Goal: Find specific page/section: Find specific page/section

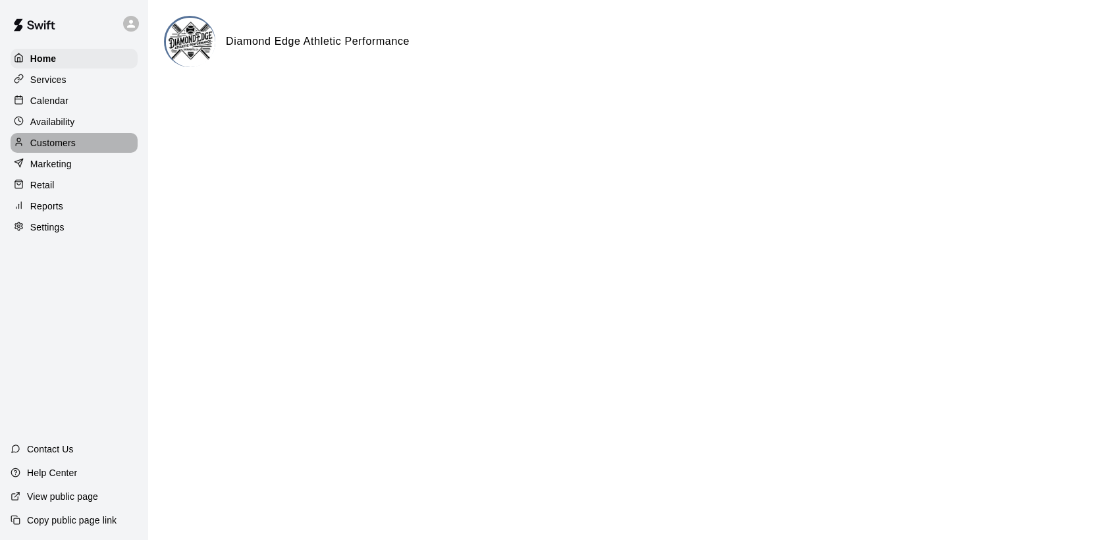
click at [65, 149] on p "Customers" at bounding box center [52, 142] width 45 height 13
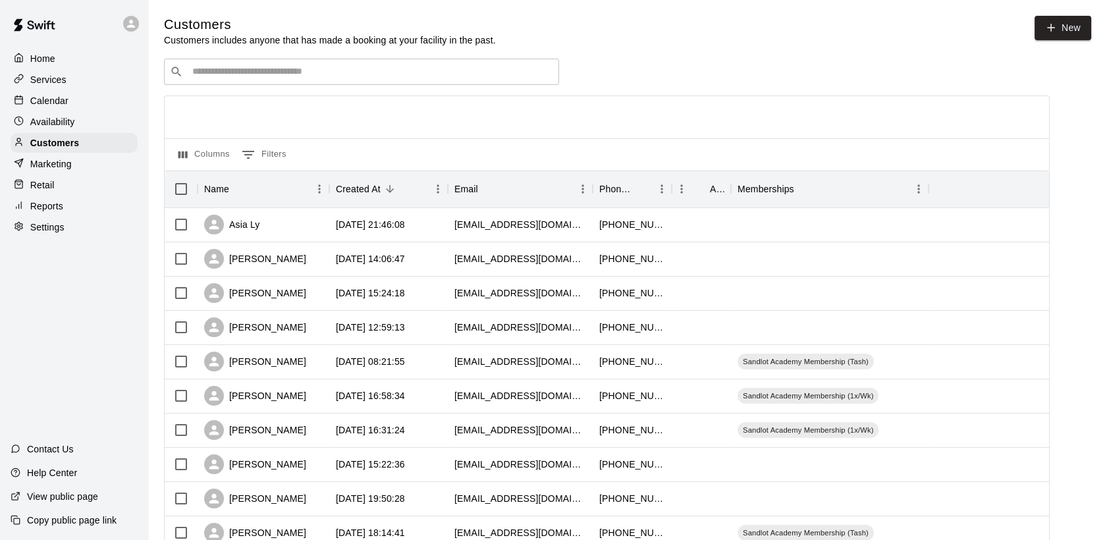
click at [260, 77] on input "Search customers by name or email" at bounding box center [370, 71] width 365 height 13
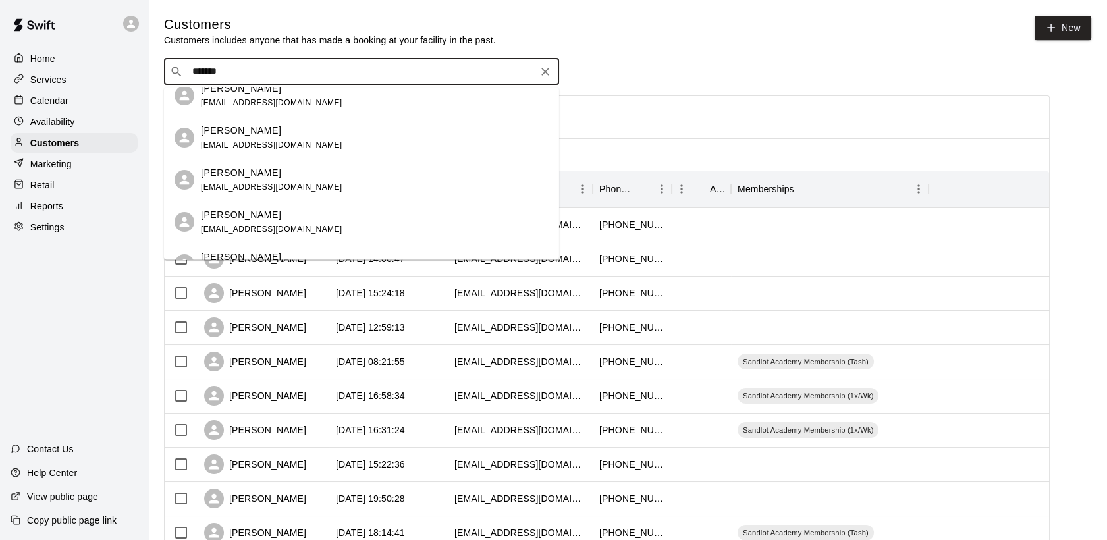
scroll to position [290, 0]
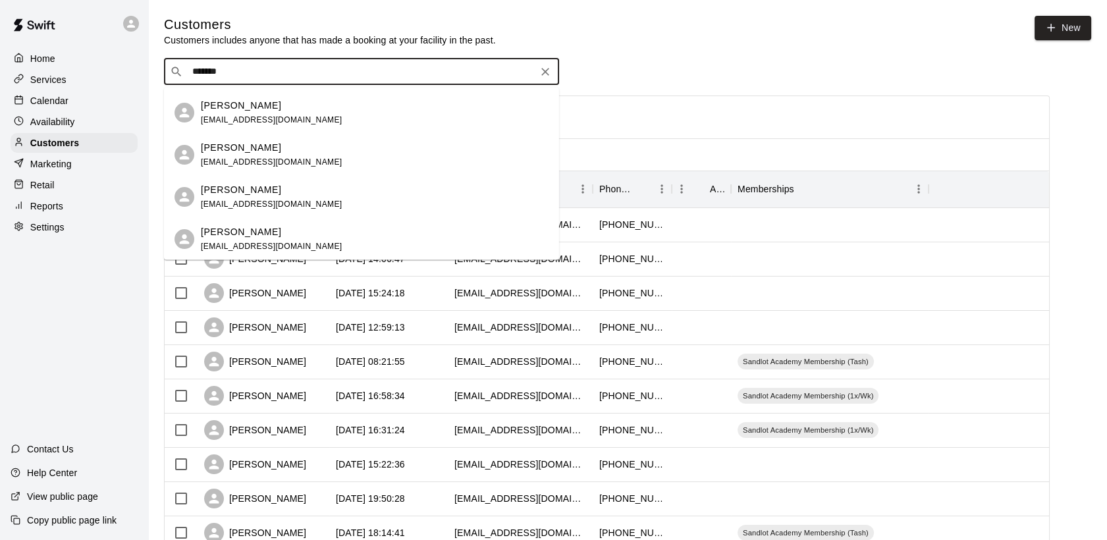
drag, startPoint x: 289, startPoint y: 76, endPoint x: 190, endPoint y: 77, distance: 99.4
click at [190, 77] on input "*******" at bounding box center [360, 71] width 345 height 13
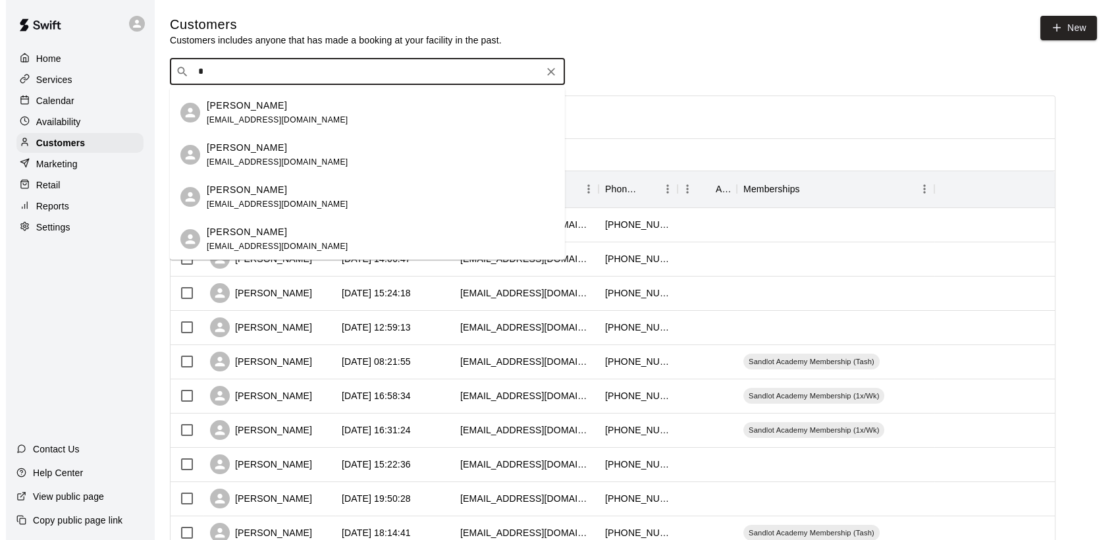
scroll to position [0, 0]
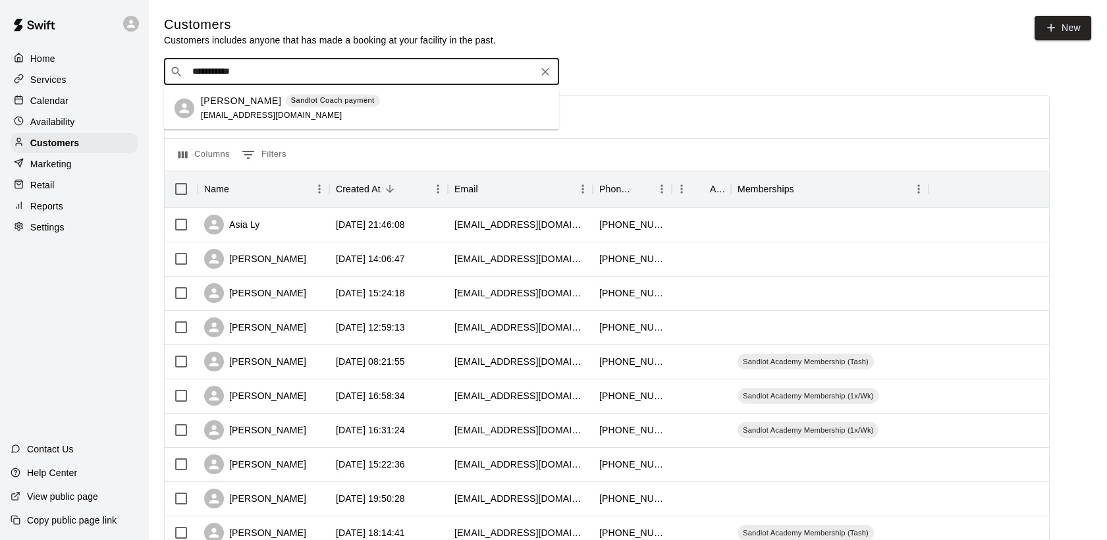
type input "**********"
click at [220, 103] on p "[PERSON_NAME]" at bounding box center [241, 101] width 80 height 14
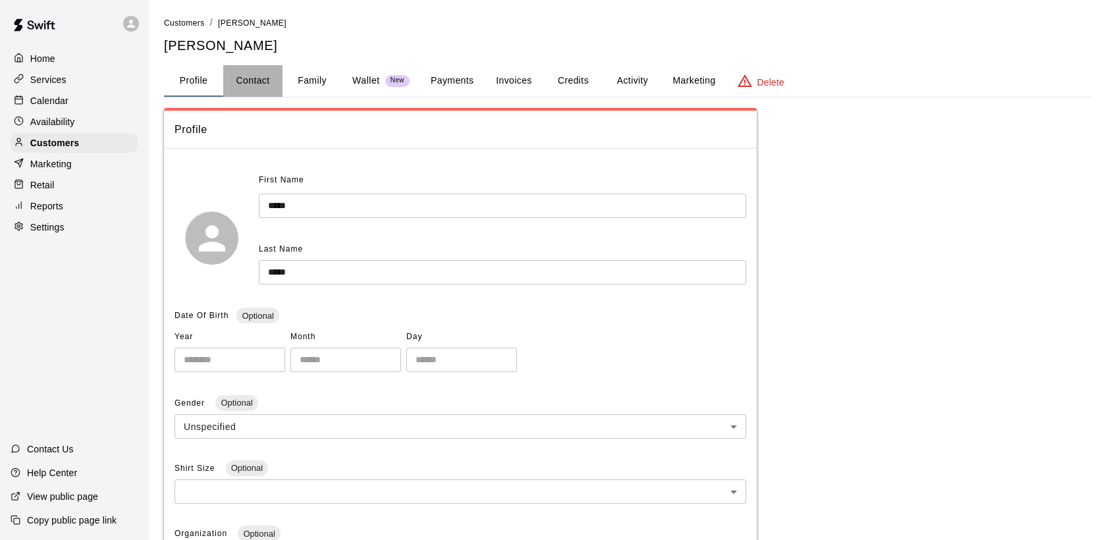
click at [250, 82] on button "Contact" at bounding box center [252, 81] width 59 height 32
select select "**"
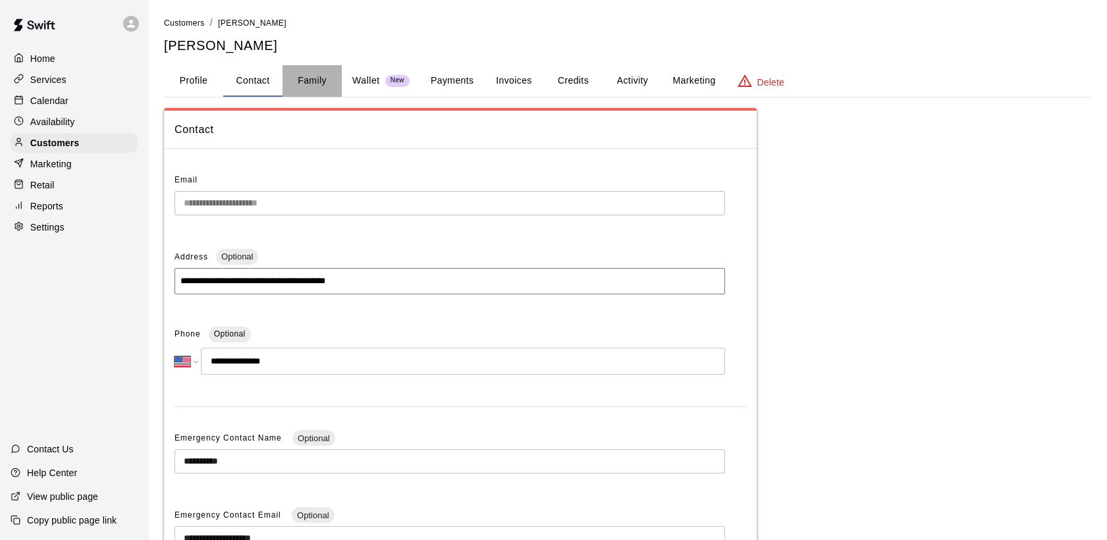
click at [324, 81] on button "Family" at bounding box center [311, 81] width 59 height 32
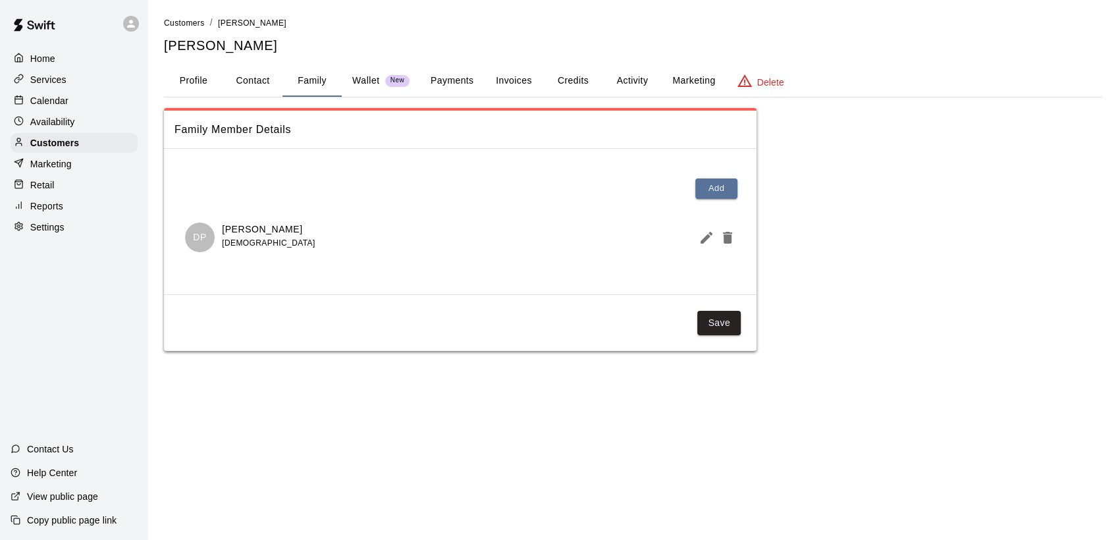
click at [926, 171] on div "Family Member Details Add DP [PERSON_NAME] [DEMOGRAPHIC_DATA] Save" at bounding box center [633, 229] width 938 height 243
click at [202, 79] on button "Profile" at bounding box center [193, 81] width 59 height 32
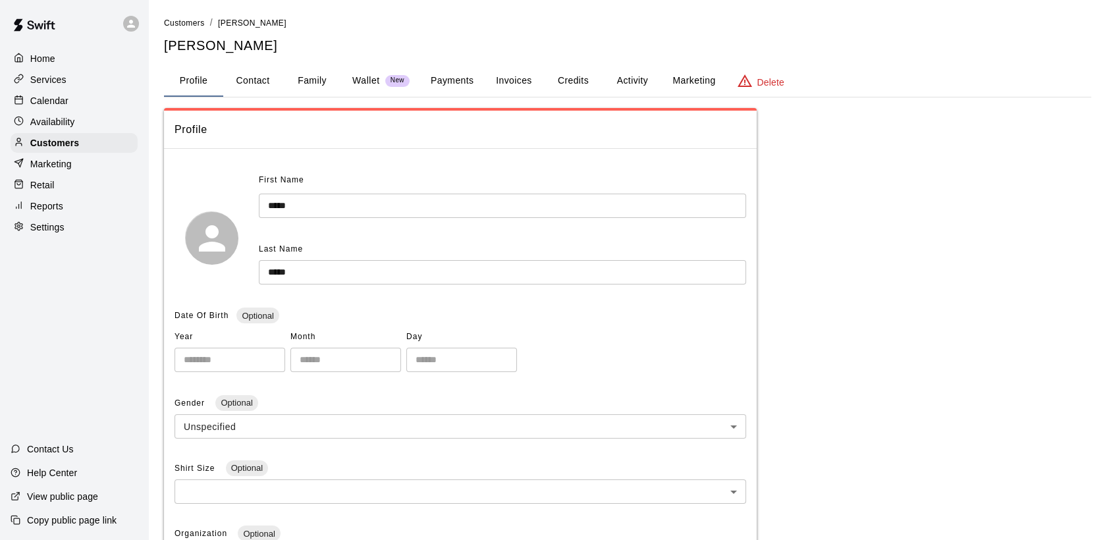
click at [53, 60] on p "Home" at bounding box center [42, 58] width 25 height 13
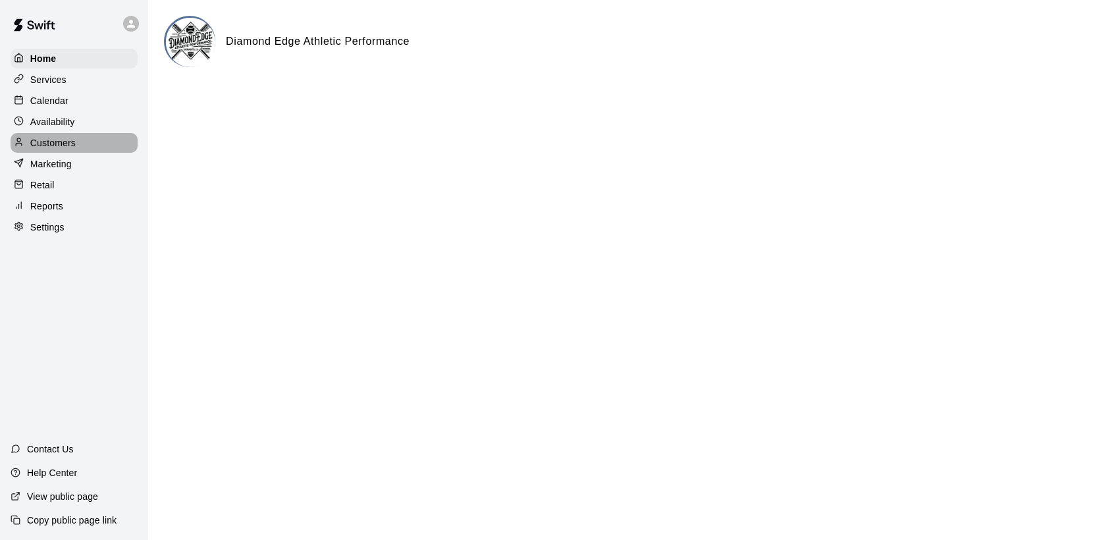
click at [72, 144] on p "Customers" at bounding box center [52, 142] width 45 height 13
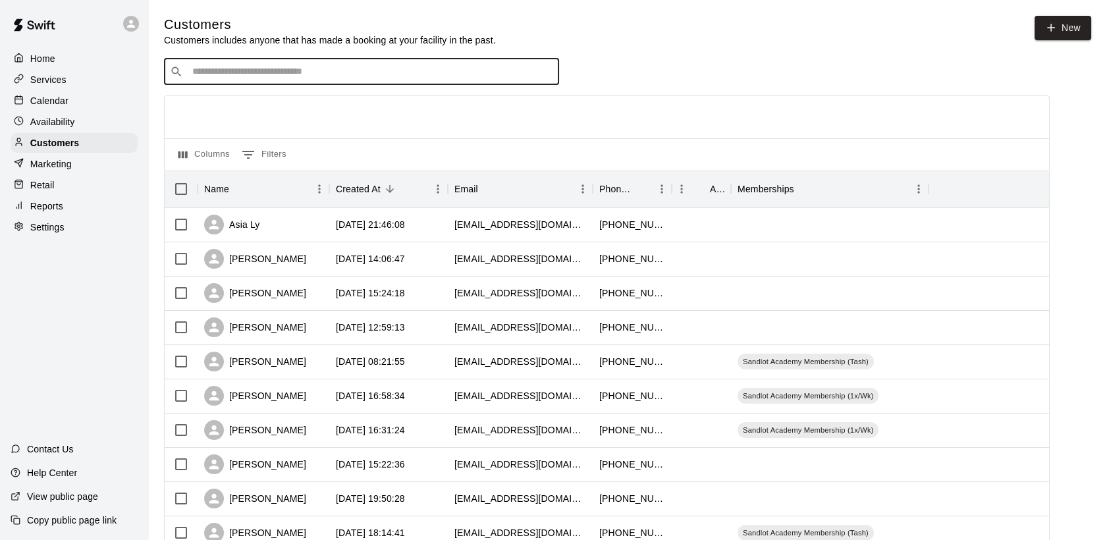
click at [218, 77] on input "Search customers by name or email" at bounding box center [370, 71] width 365 height 13
type input "*"
type input "**********"
click at [41, 65] on p "Home" at bounding box center [42, 58] width 25 height 13
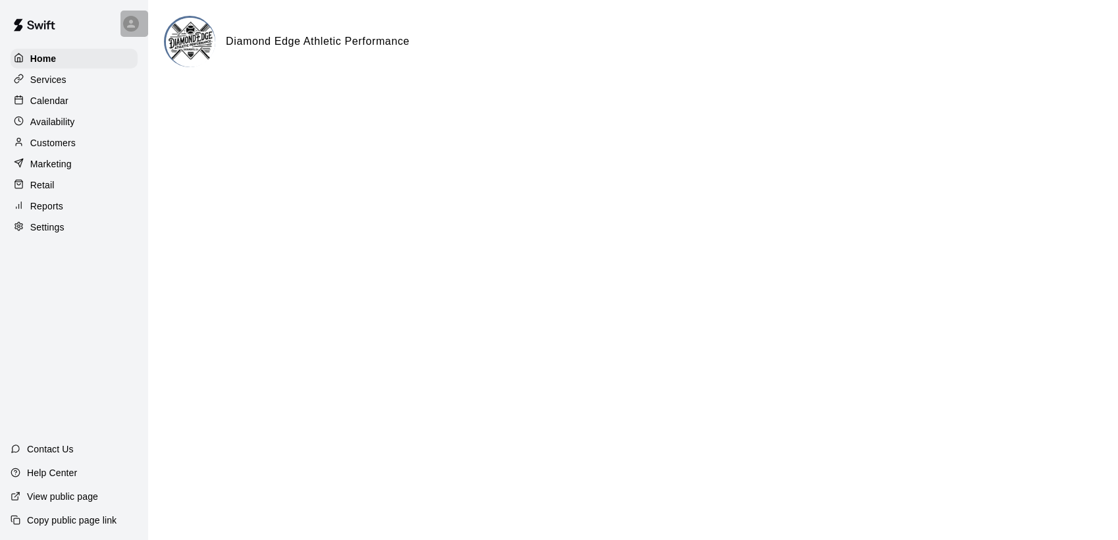
click at [132, 28] on icon at bounding box center [131, 24] width 12 height 12
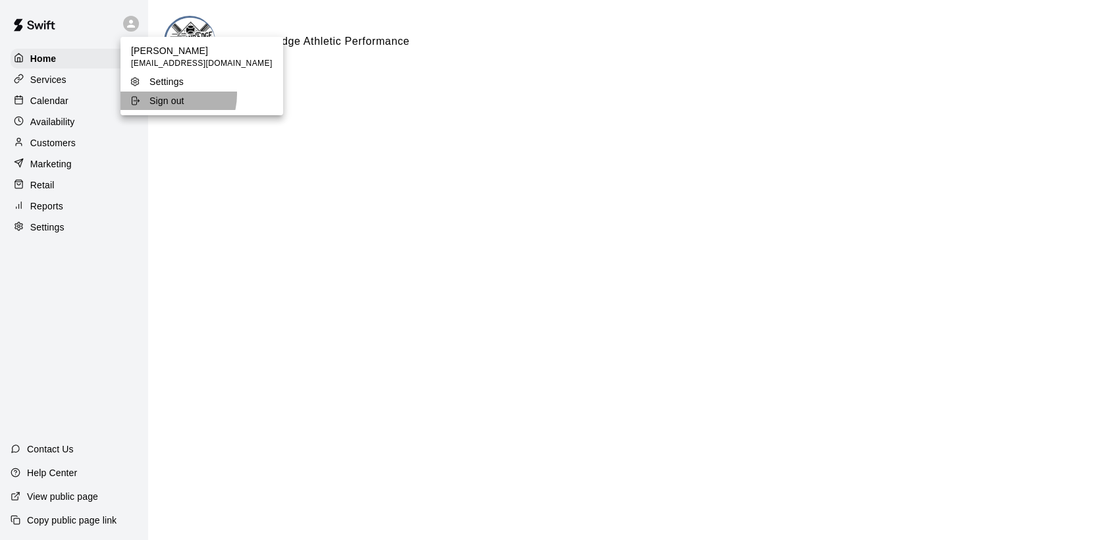
click at [161, 94] on p "Sign out" at bounding box center [166, 100] width 35 height 13
